Goal: Task Accomplishment & Management: Use online tool/utility

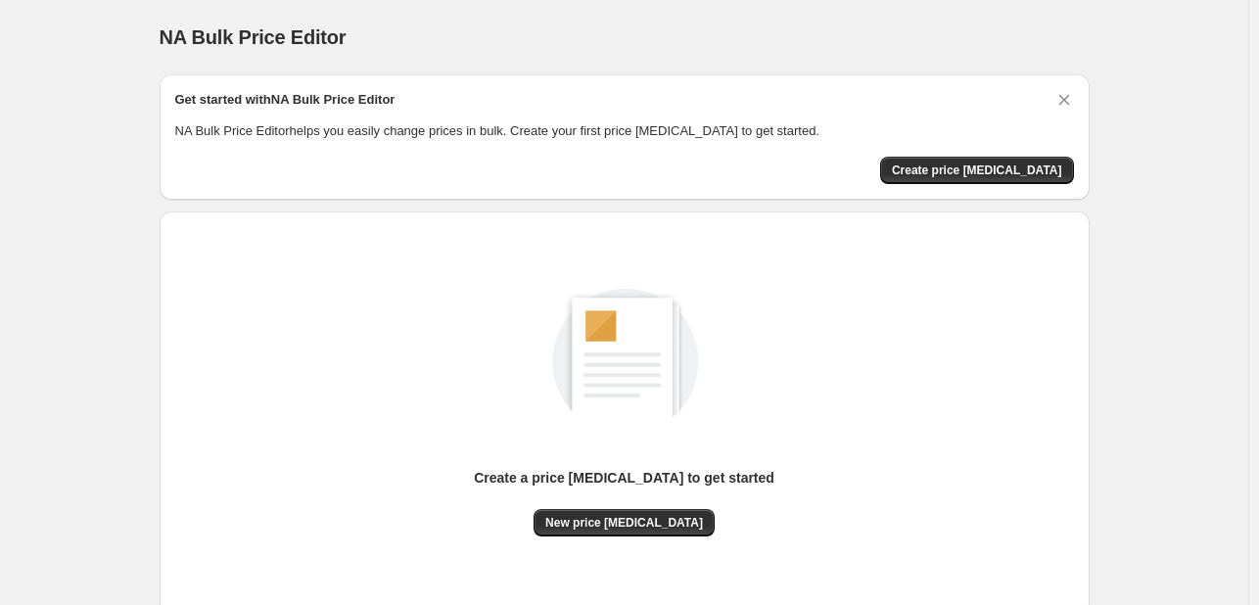
click at [1126, 78] on div "NA Bulk Price Editor. This page is ready NA Bulk Price Editor Get started with …" at bounding box center [624, 367] width 1248 height 734
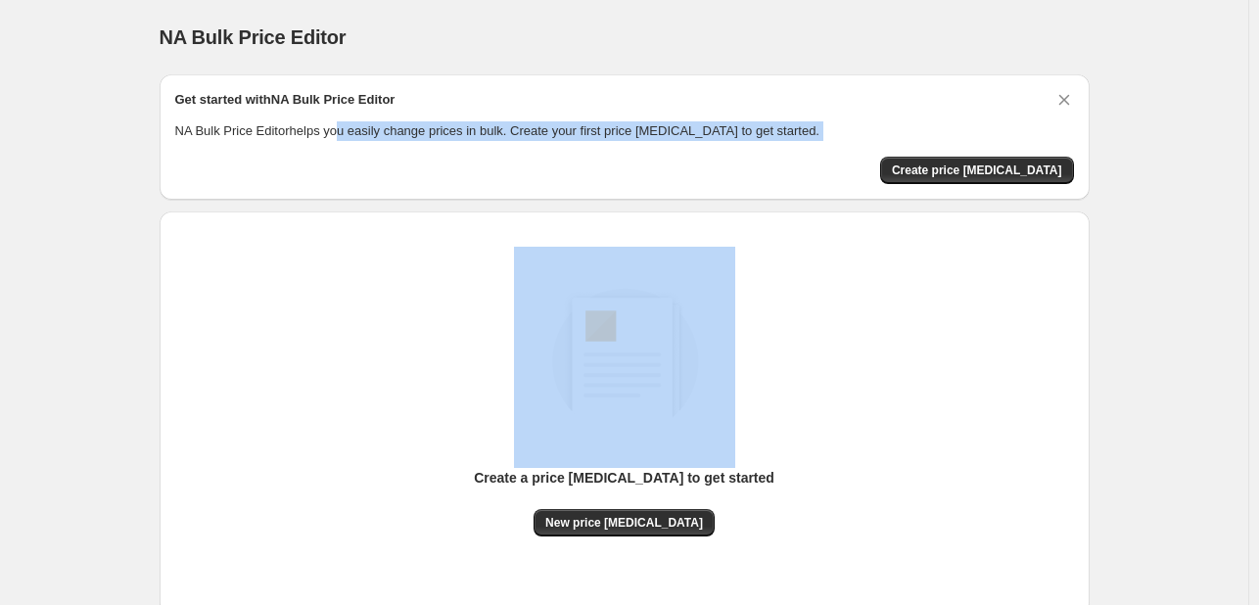
drag, startPoint x: 74, startPoint y: -196, endPoint x: 89, endPoint y: 561, distance: 756.8
click at [360, 561] on div "Get started with NA Bulk Price Editor NA Bulk Price Editor helps you easily cha…" at bounding box center [625, 389] width 930 height 630
click at [1183, 155] on div "NA Bulk Price Editor. This page is ready NA Bulk Price Editor Get started with …" at bounding box center [624, 367] width 1248 height 734
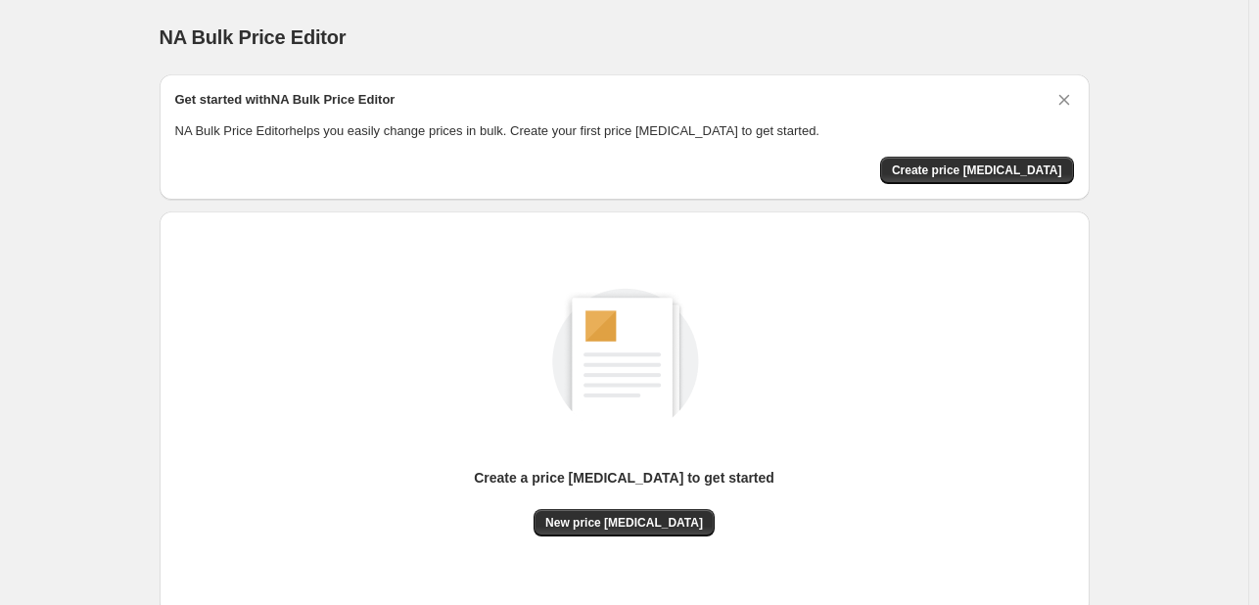
click at [666, 538] on div "Create a price [MEDICAL_DATA] to get started New price [MEDICAL_DATA]" at bounding box center [624, 413] width 899 height 372
click at [662, 520] on span "New price [MEDICAL_DATA]" at bounding box center [624, 523] width 158 height 16
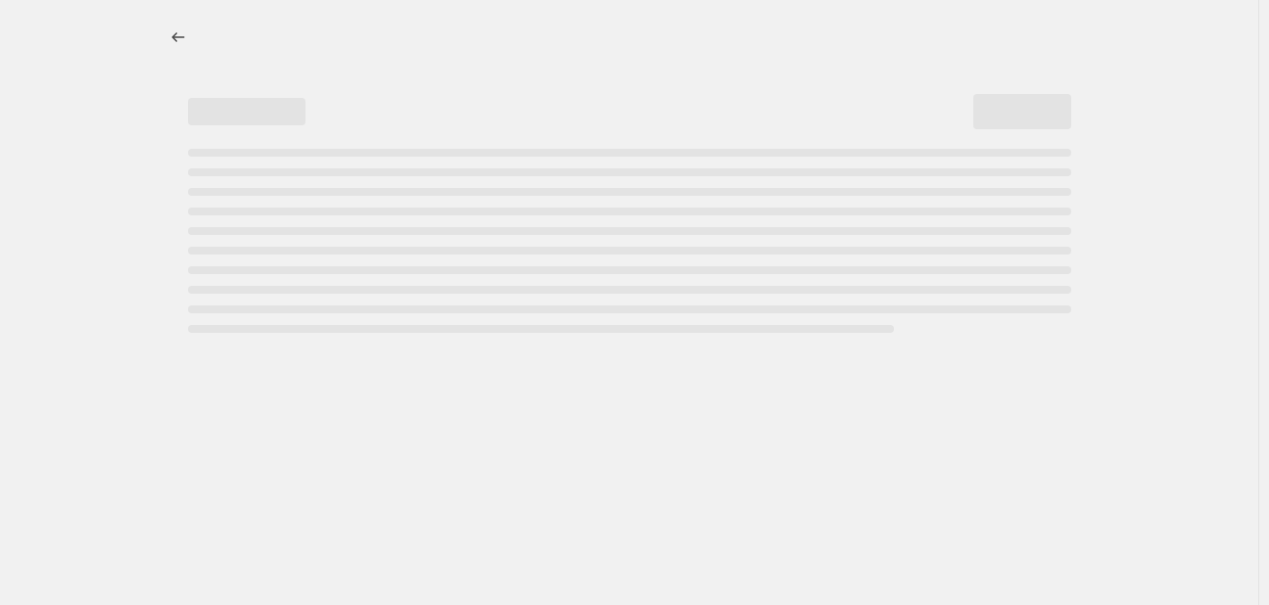
select select "percentage"
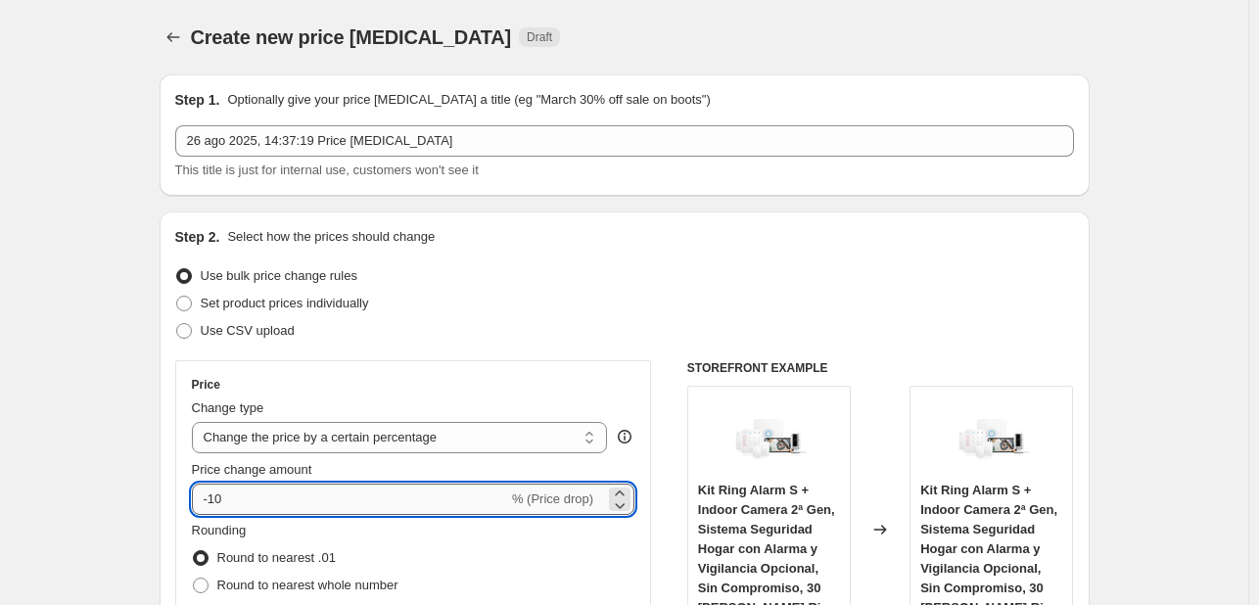
click at [319, 498] on input "-10" at bounding box center [350, 499] width 316 height 31
type input "-1"
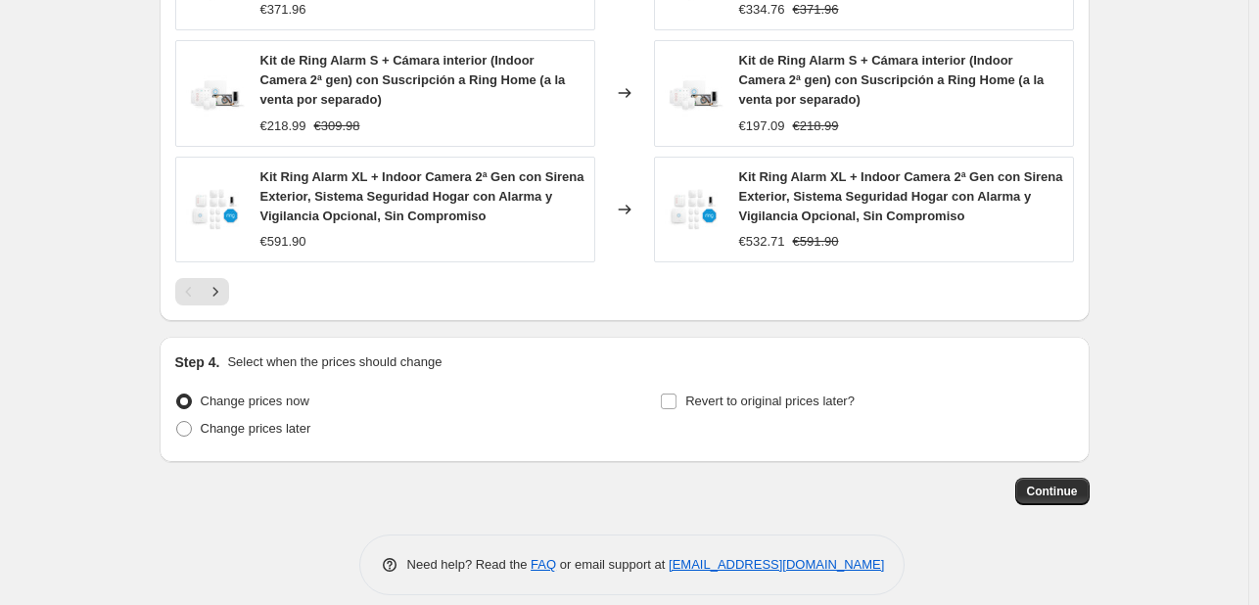
scroll to position [1480, 0]
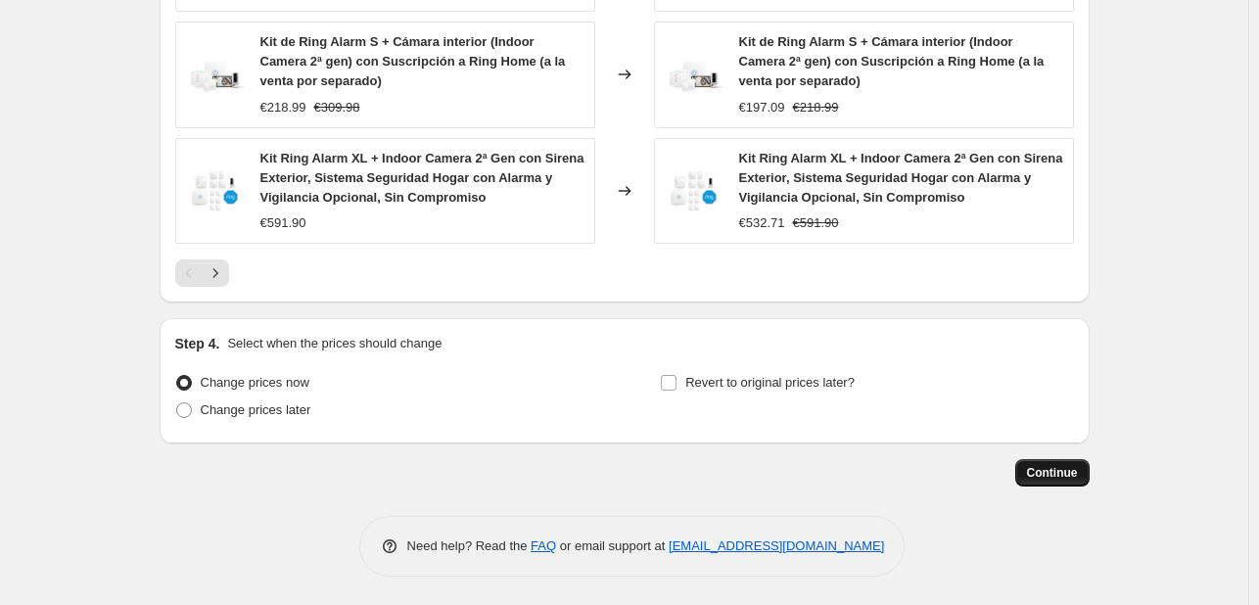
type input "-34"
click at [1031, 469] on button "Continue" at bounding box center [1052, 472] width 74 height 27
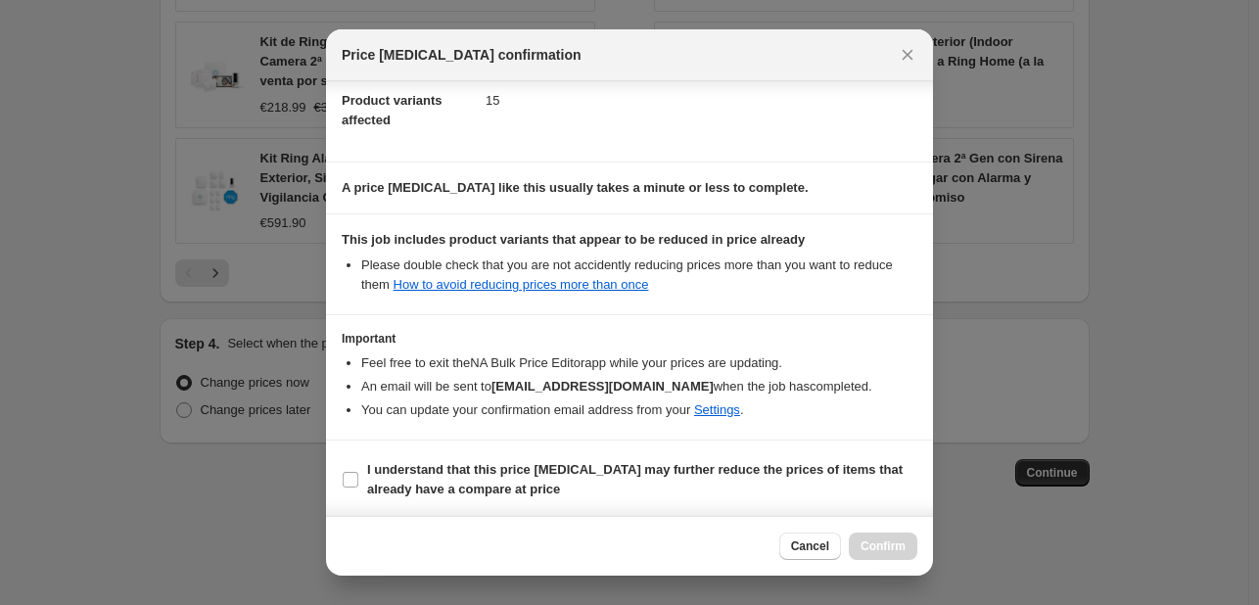
scroll to position [217, 0]
click at [348, 470] on span ":r20:" at bounding box center [351, 479] width 18 height 18
click at [348, 471] on input "I understand that this price [MEDICAL_DATA] may further reduce the prices of it…" at bounding box center [351, 479] width 16 height 16
checkbox input "true"
click at [876, 534] on button "Confirm" at bounding box center [883, 545] width 69 height 27
